Goal: Task Accomplishment & Management: Complete application form

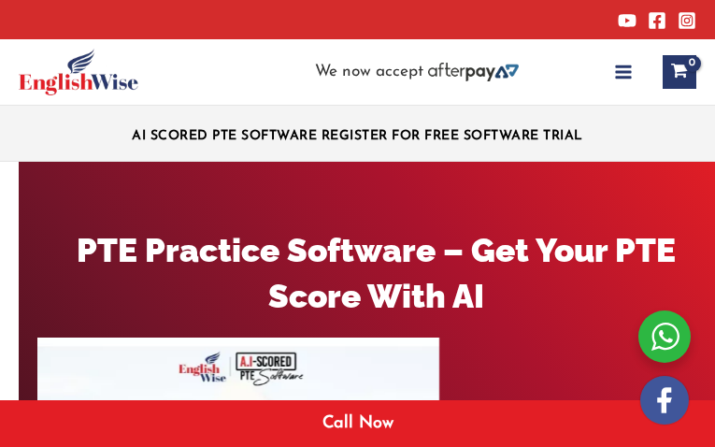
select select "[GEOGRAPHIC_DATA]"
select select "IELTS"
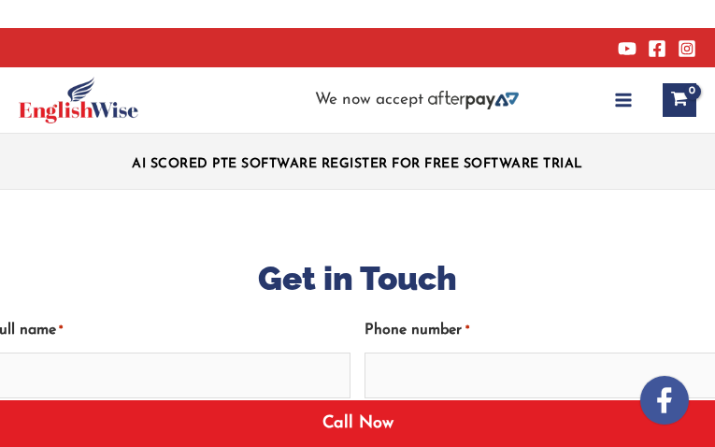
type input "TzRuETAFhpXIv"
type input "MiOOLnTqUfl"
type input "wHaXfRcGcAPcm"
type input "[EMAIL_ADDRESS][DOMAIN_NAME]"
select select "[GEOGRAPHIC_DATA]"
